Goal: Obtain resource: Download file/media

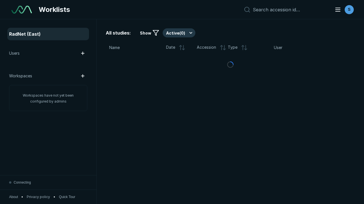
scroll to position [1551, 2366]
